Goal: Information Seeking & Learning: Learn about a topic

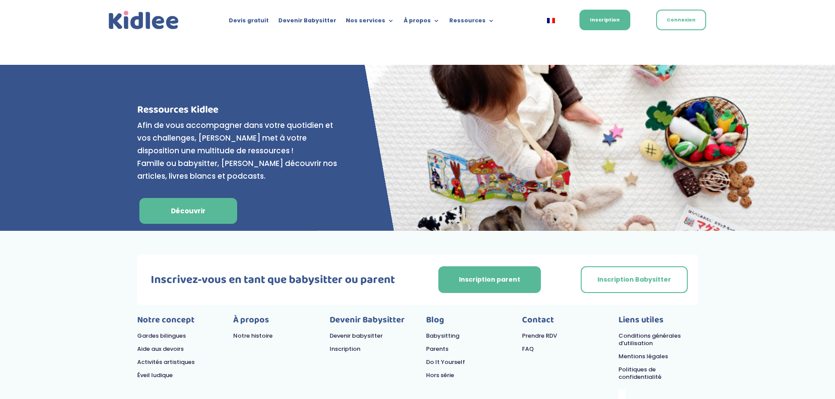
scroll to position [3548, 0]
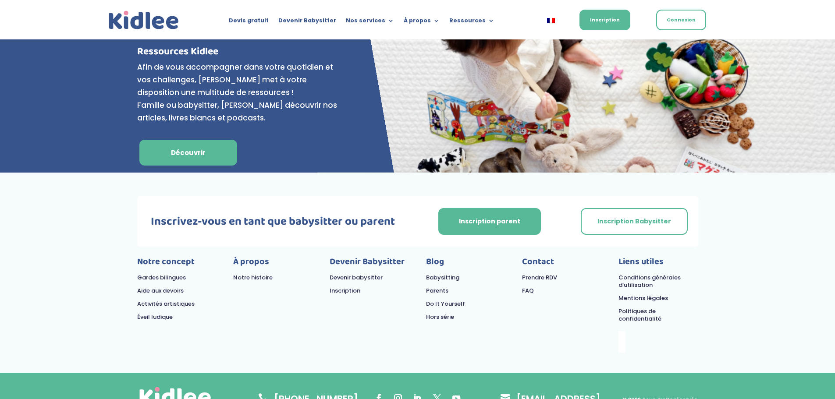
click at [458, 391] on link "Suivre" at bounding box center [456, 399] width 16 height 16
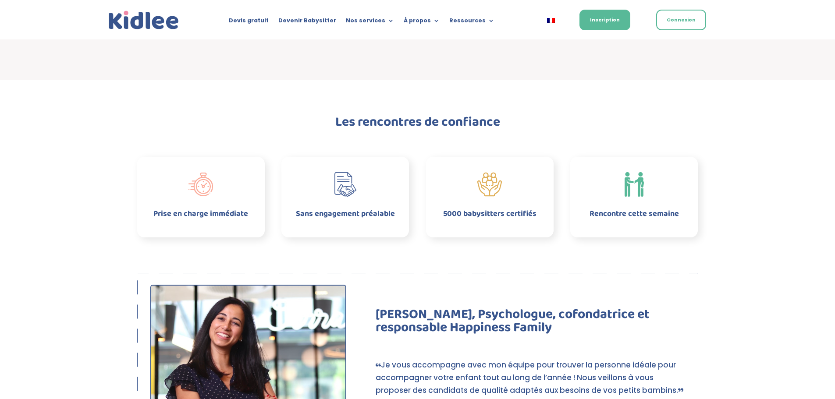
scroll to position [216, 0]
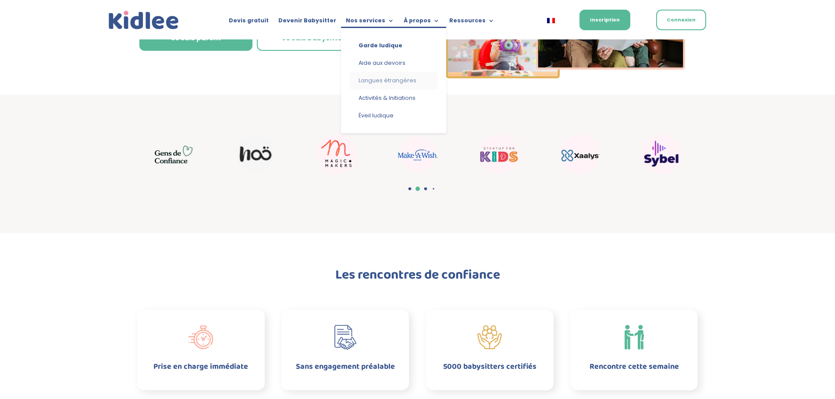
click at [374, 78] on link "Langues étrangères" at bounding box center [394, 81] width 88 height 18
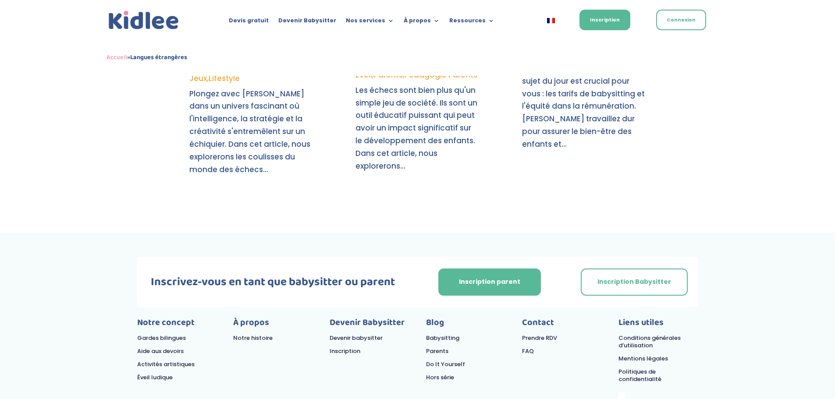
scroll to position [1790, 0]
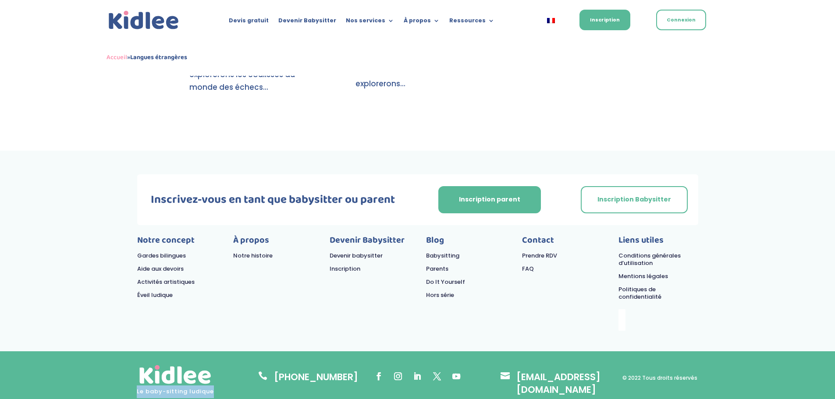
drag, startPoint x: 135, startPoint y: 382, endPoint x: 230, endPoint y: 379, distance: 95.2
click at [230, 379] on div "Le baby-sitting ludique  [PHONE_NUMBER] Suivre Suivre Suivre Suivre Suivre  […" at bounding box center [417, 381] width 835 height 59
copy p "Le baby-sitting ludique"
